Goal: Feedback & Contribution: Submit feedback/report problem

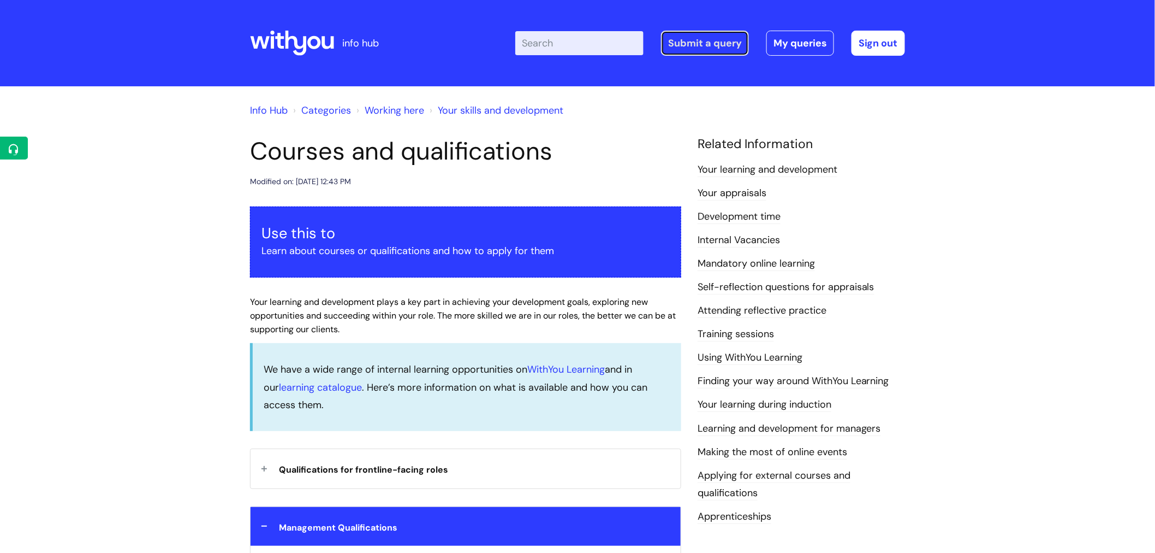
click at [711, 48] on link "Submit a query" at bounding box center [705, 43] width 88 height 25
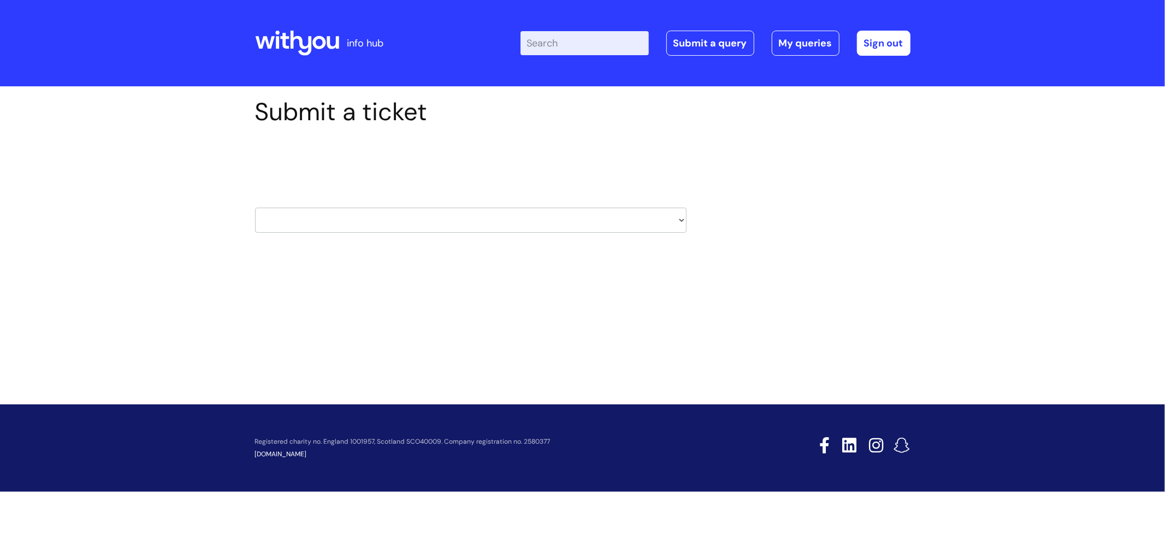
click at [679, 218] on select "HR / People IT and Support Clinical Drug Alerts Finance Accounts Data Support T…" at bounding box center [470, 219] width 431 height 25
select select "it_and_support"
click at [255, 207] on select "HR / People IT and Support Clinical Drug Alerts Finance Accounts Data Support T…" at bounding box center [470, 219] width 431 height 25
click at [339, 258] on div "Submit a ticket Select issue type HR / People IT and Support Clinical Drug Aler…" at bounding box center [471, 181] width 448 height 169
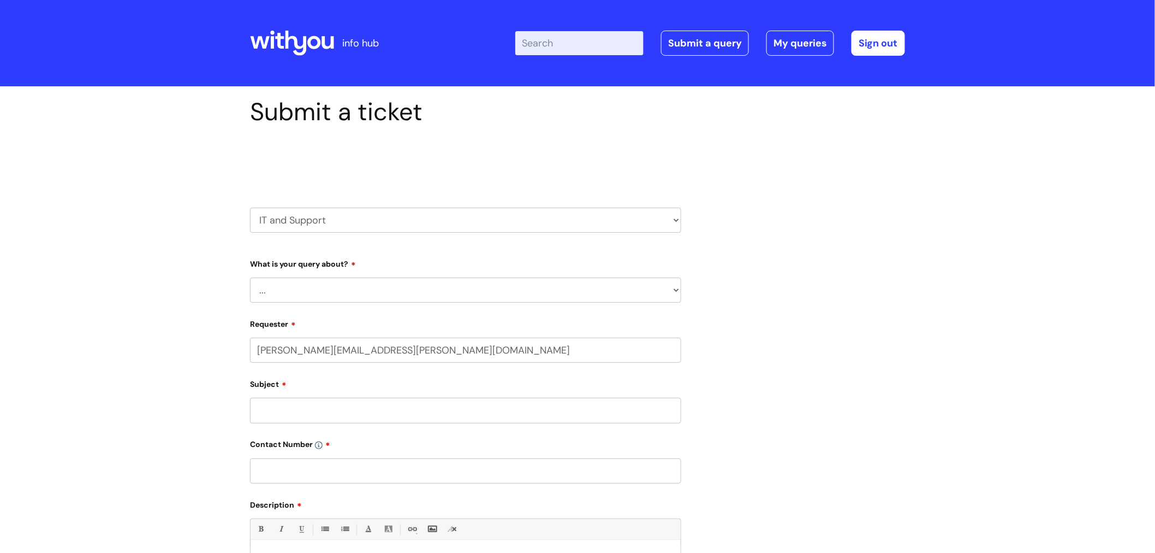
click at [679, 290] on select "... Mobile Phone Reset & MFA Accounts, Starters and Leavers IT Hardware issue I…" at bounding box center [465, 289] width 431 height 25
click at [677, 218] on select "HR / People IT and Support Clinical Drug Alerts Finance Accounts Data Support T…" at bounding box center [465, 219] width 431 height 25
click at [749, 371] on div "Submit a ticket Select issue type HR / People IT and Support Clinical Drug Aler…" at bounding box center [578, 410] width 672 height 627
click at [675, 290] on select "... Mobile Phone Reset & MFA Accounts, Starters and Leavers IT Hardware issue I…" at bounding box center [465, 289] width 431 height 25
select select "Something Else"
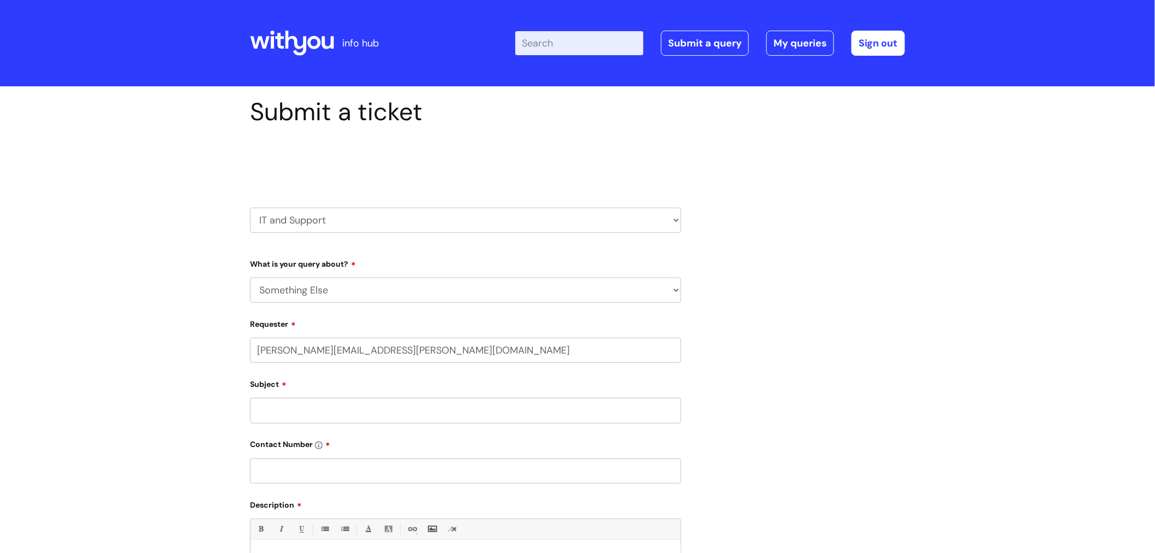
click at [250, 277] on select "... Mobile Phone Reset & MFA Accounts, Starters and Leavers IT Hardware issue I…" at bounding box center [465, 289] width 431 height 25
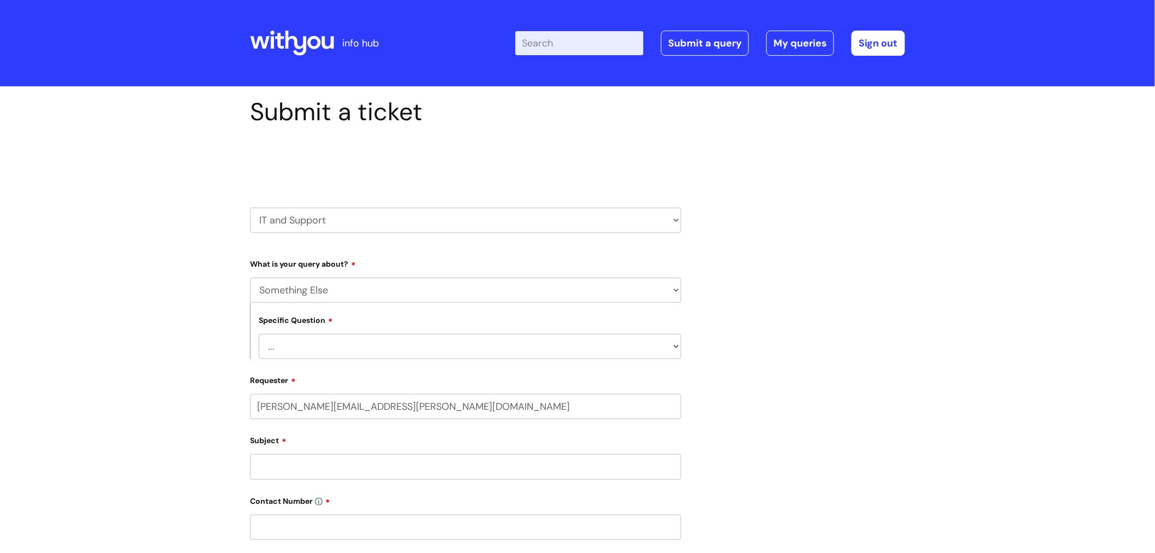
click at [674, 344] on select "... My problem is not listed" at bounding box center [470, 346] width 423 height 25
select select "My problem is not listed"
click at [259, 334] on select "... My problem is not listed" at bounding box center [470, 346] width 423 height 25
click at [258, 470] on input "Subject" at bounding box center [465, 466] width 431 height 25
type input "G"
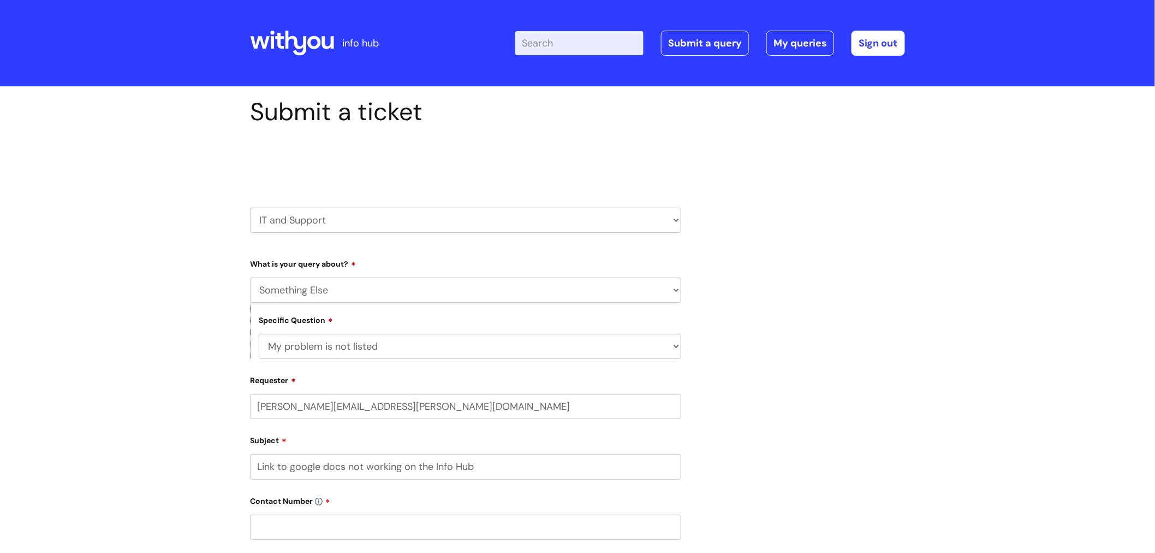
type input "Link to google docs not working on the Info Hub"
click at [285, 531] on input "text" at bounding box center [465, 526] width 431 height 25
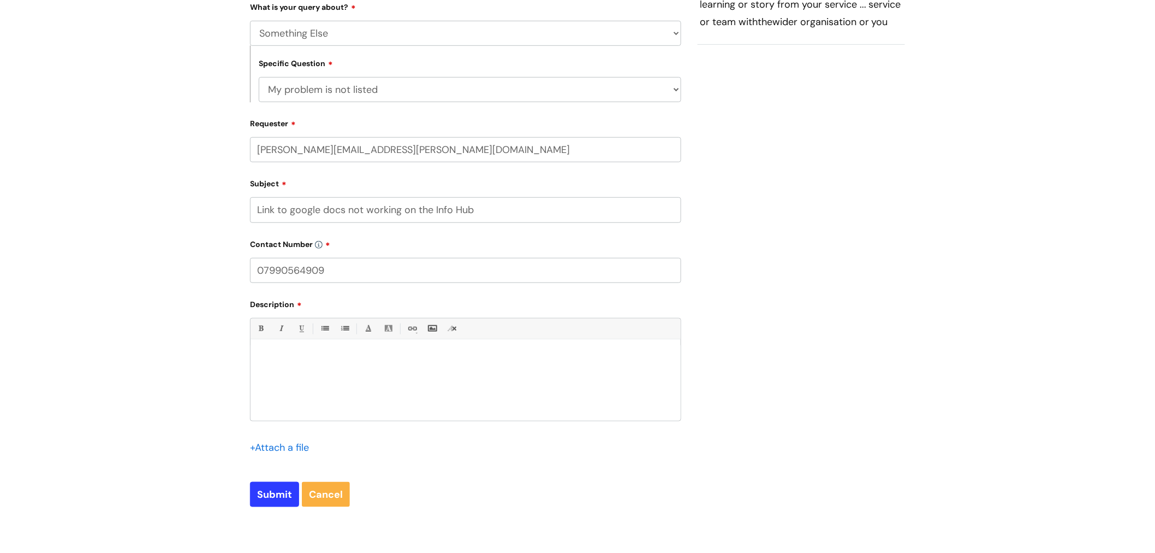
scroll to position [260, 0]
type input "07990564909"
click at [276, 349] on div at bounding box center [466, 379] width 430 height 75
click at [253, 444] on input "file" at bounding box center [277, 443] width 55 height 14
click at [264, 444] on input "file" at bounding box center [277, 443] width 55 height 14
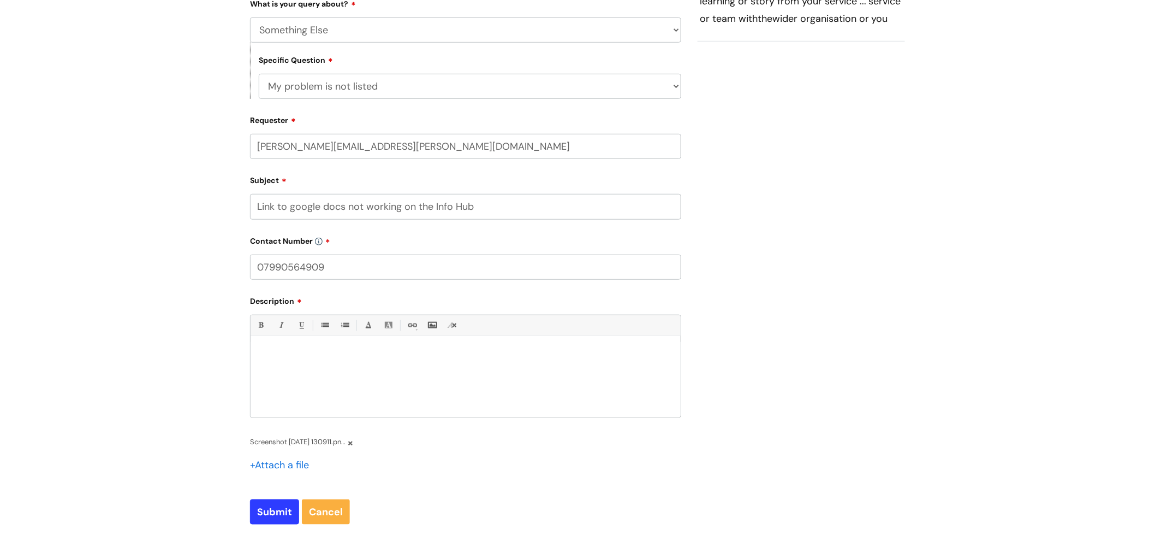
click at [272, 466] on input "file" at bounding box center [277, 464] width 55 height 14
click at [275, 345] on div at bounding box center [466, 379] width 430 height 75
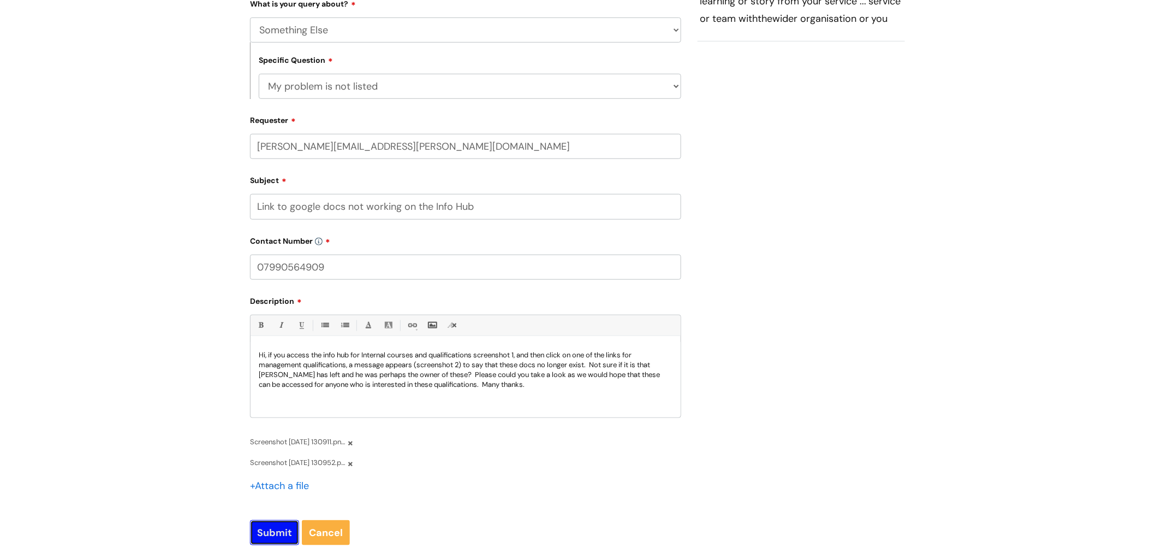
click at [270, 536] on input "Submit" at bounding box center [274, 532] width 49 height 25
type input "Please Wait..."
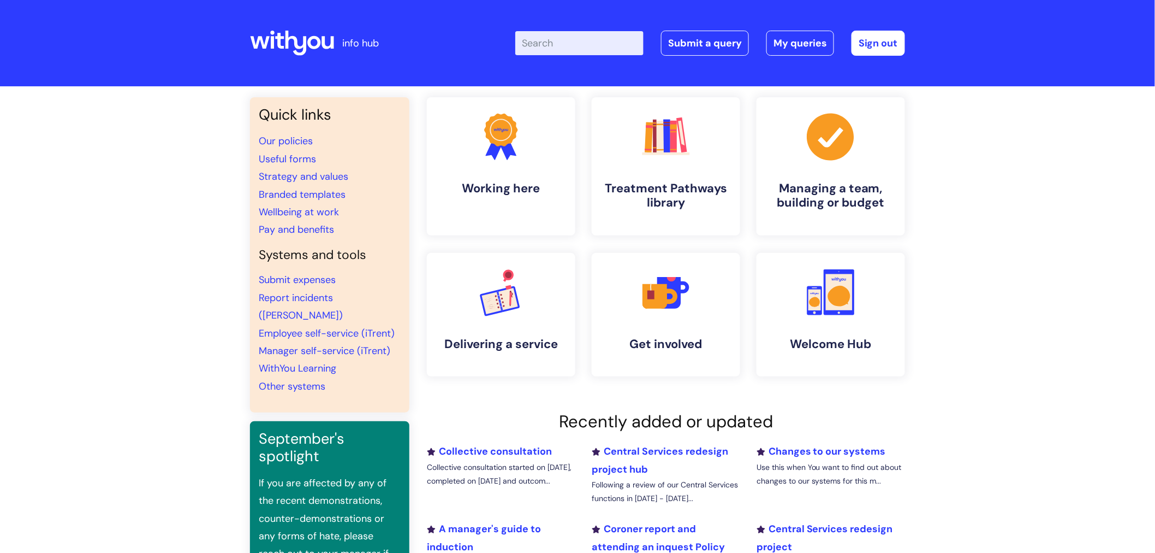
click at [556, 47] on input "Enter your search term here..." at bounding box center [579, 43] width 128 height 24
type input "qualifications"
click button "Search" at bounding box center [0, 0] width 0 height 0
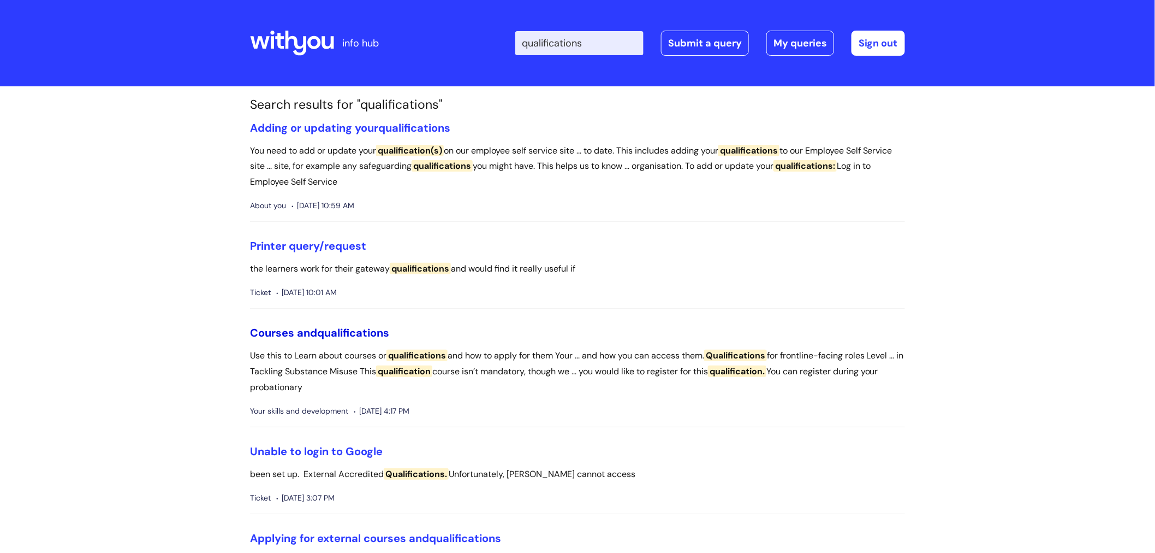
click at [350, 337] on span "qualifications" at bounding box center [353, 332] width 72 height 14
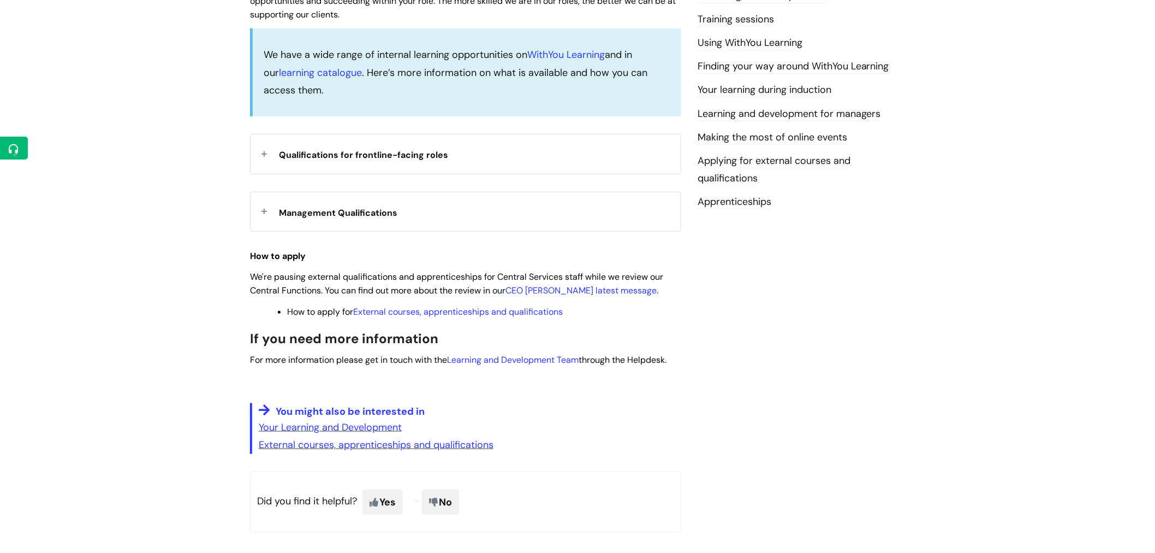
scroll to position [317, 0]
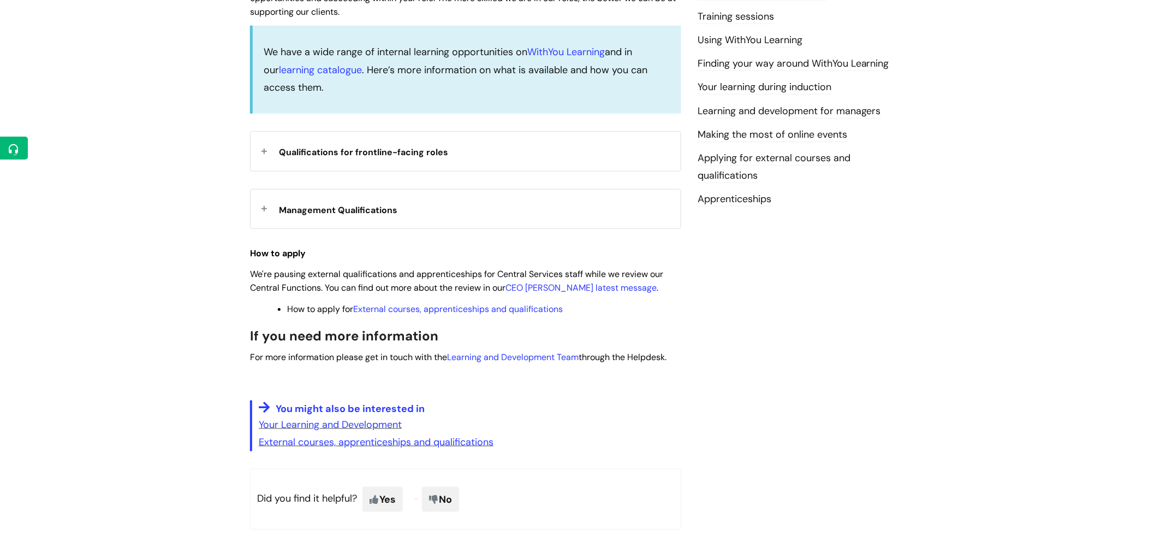
click at [265, 205] on div "Management Qualifications" at bounding box center [466, 208] width 430 height 39
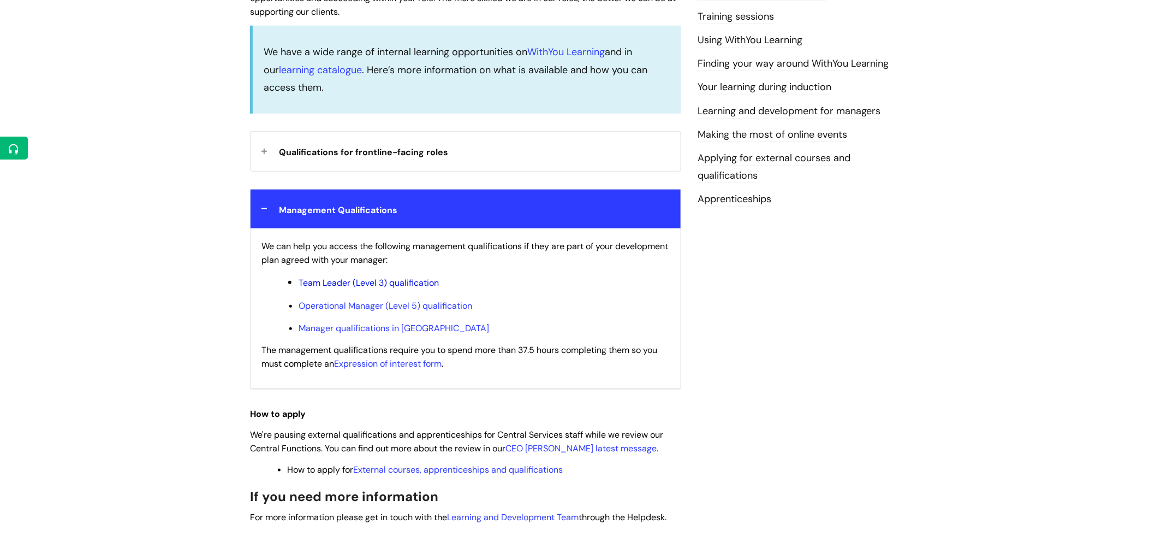
click at [334, 282] on link "Team Leader (Level 3) qualification" at bounding box center [369, 282] width 140 height 11
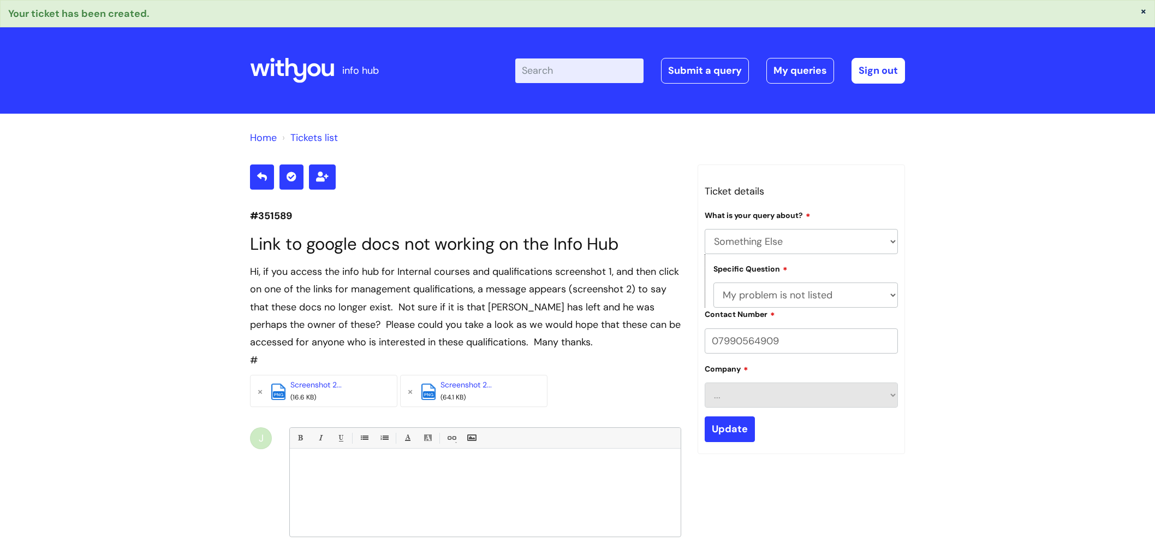
select select "Something Else"
select select "My problem is not listed"
